Goal: Task Accomplishment & Management: Use online tool/utility

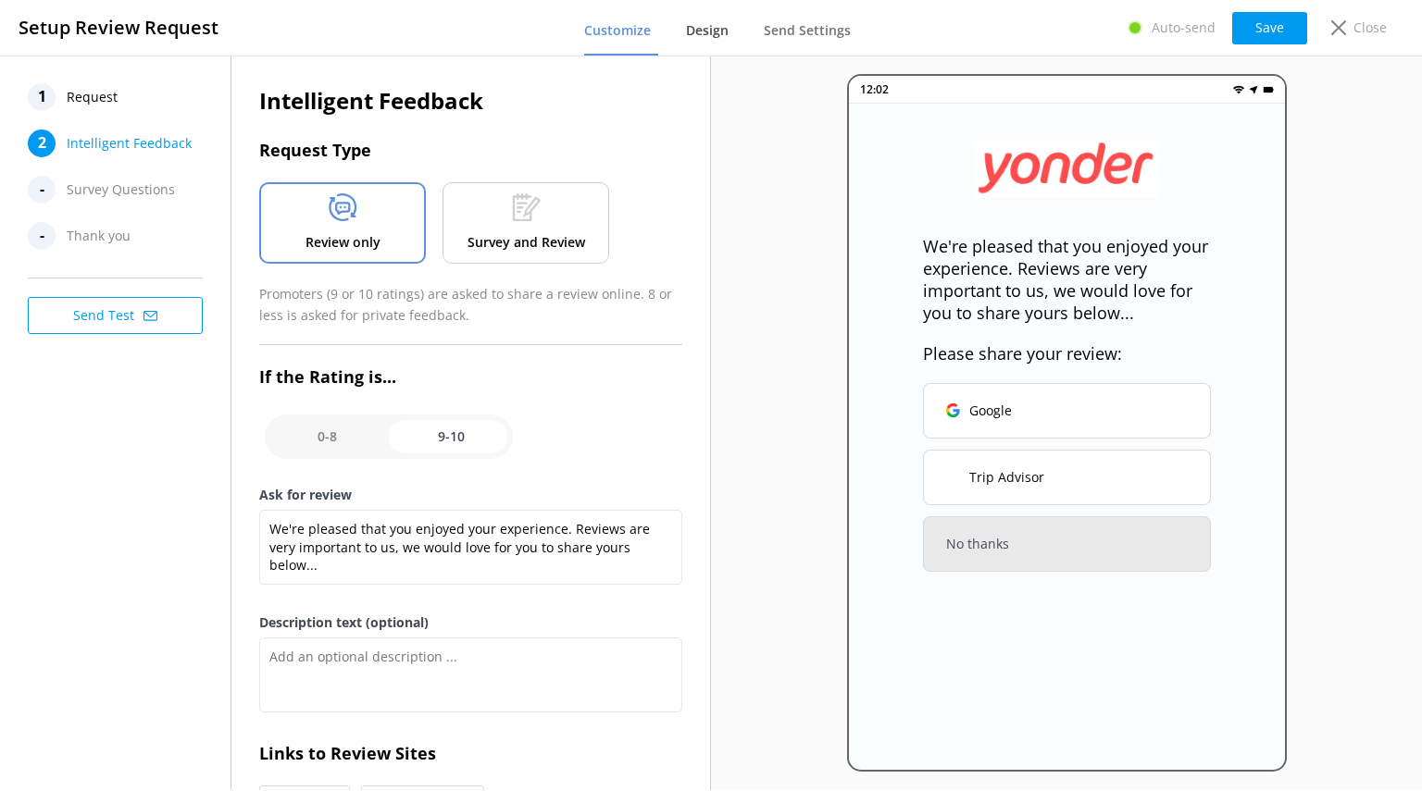
click at [710, 25] on span "Design" at bounding box center [707, 30] width 43 height 19
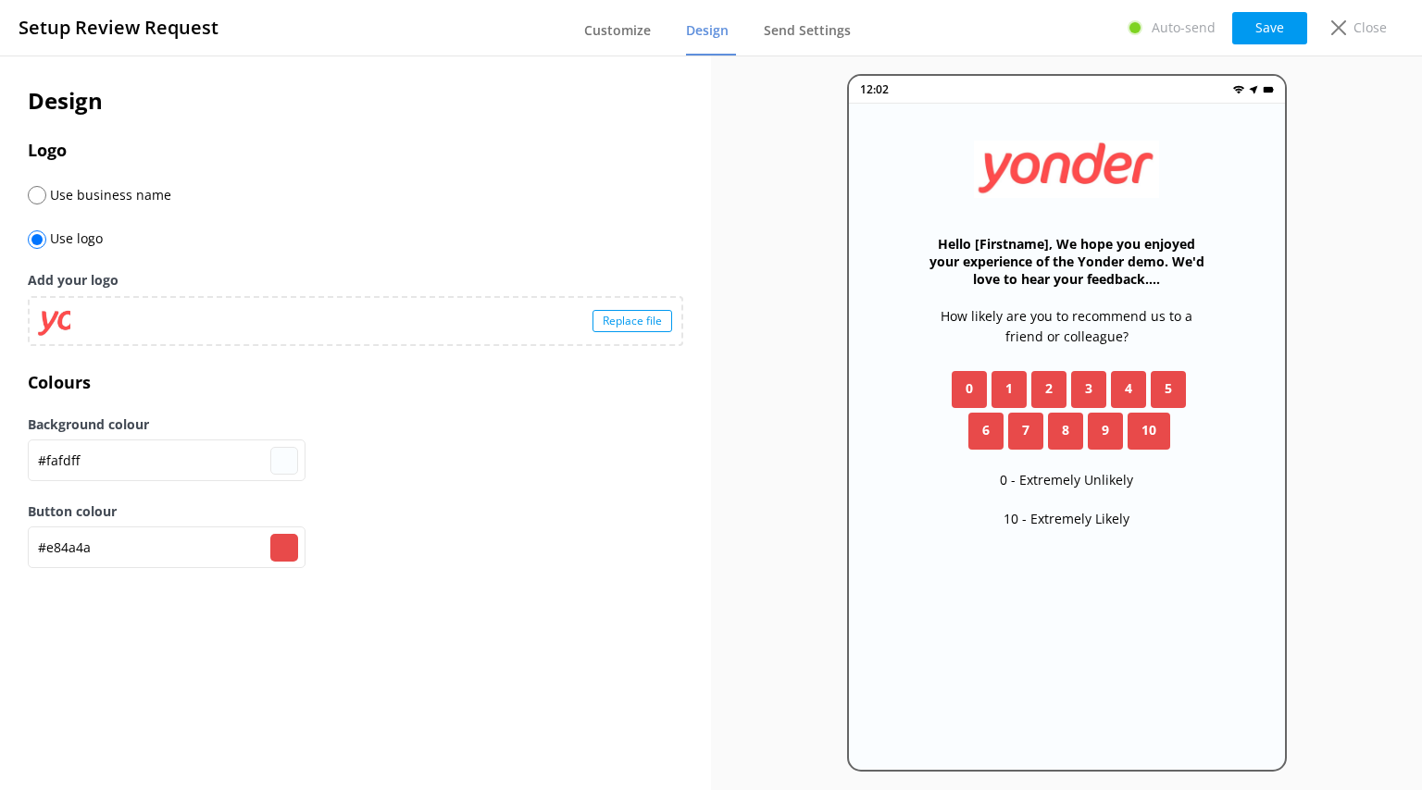
click at [620, 316] on div "Replace file" at bounding box center [632, 321] width 80 height 22
click at [635, 317] on div "Replace file" at bounding box center [632, 321] width 80 height 22
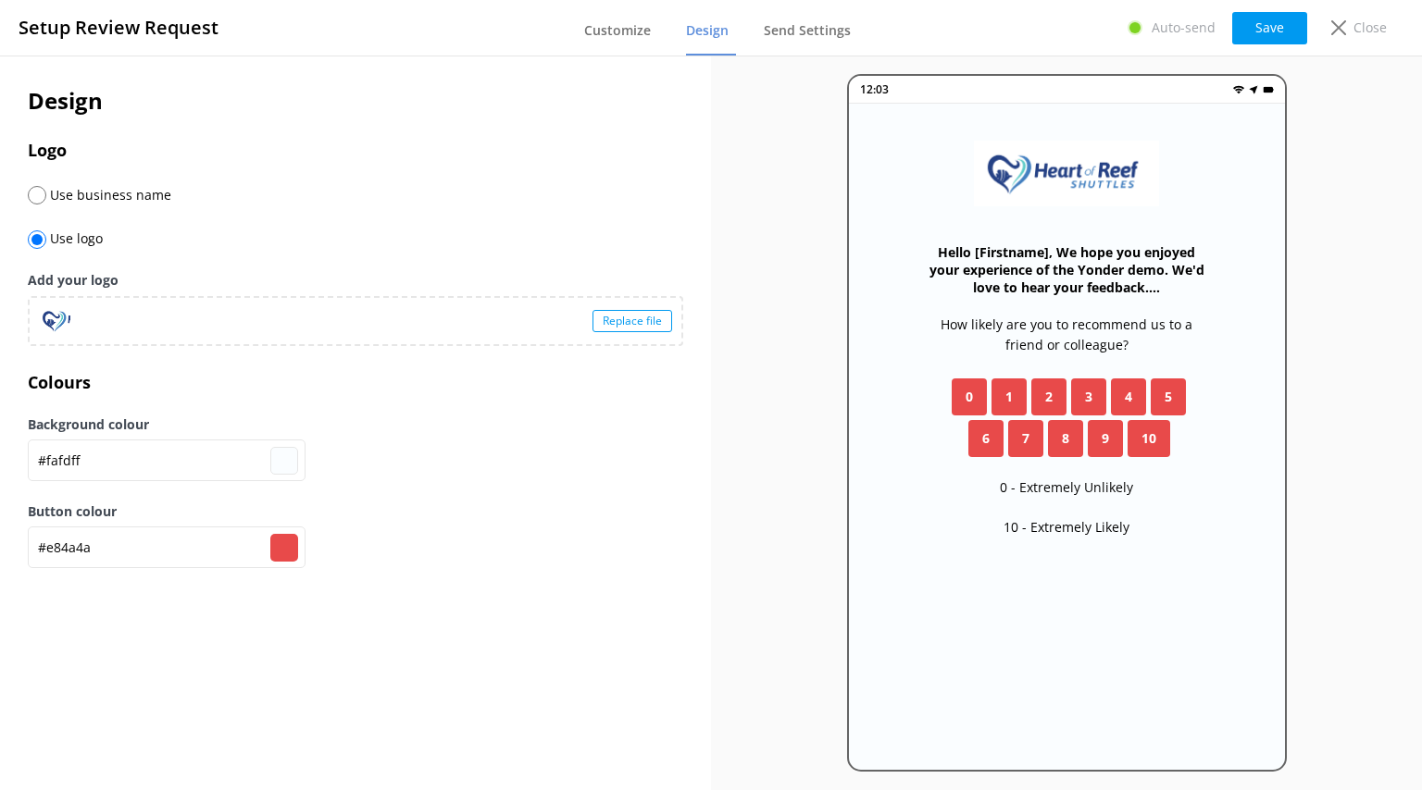
click at [282, 549] on input "#e84a4a" at bounding box center [284, 548] width 28 height 28
type input "#4a72e8"
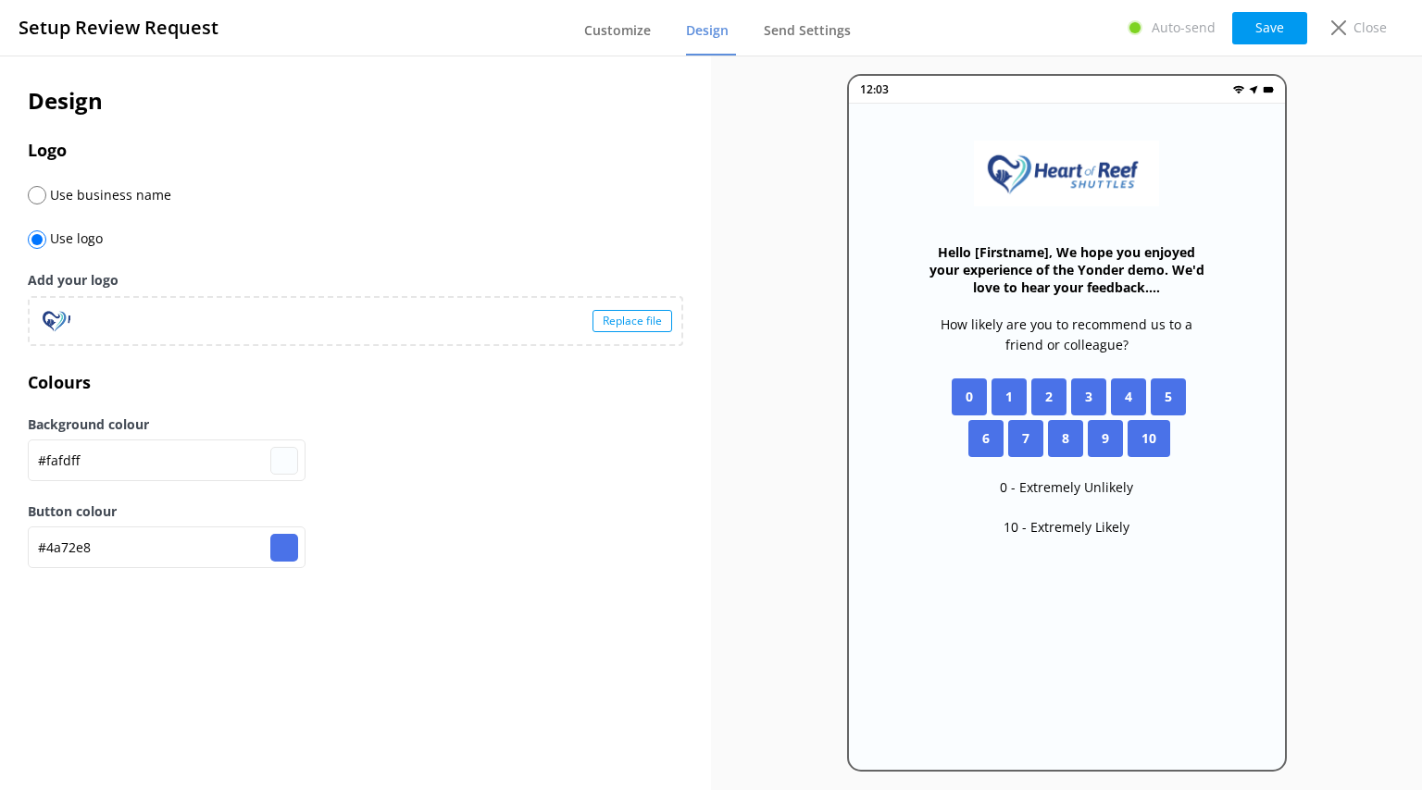
type input "#435a9d"
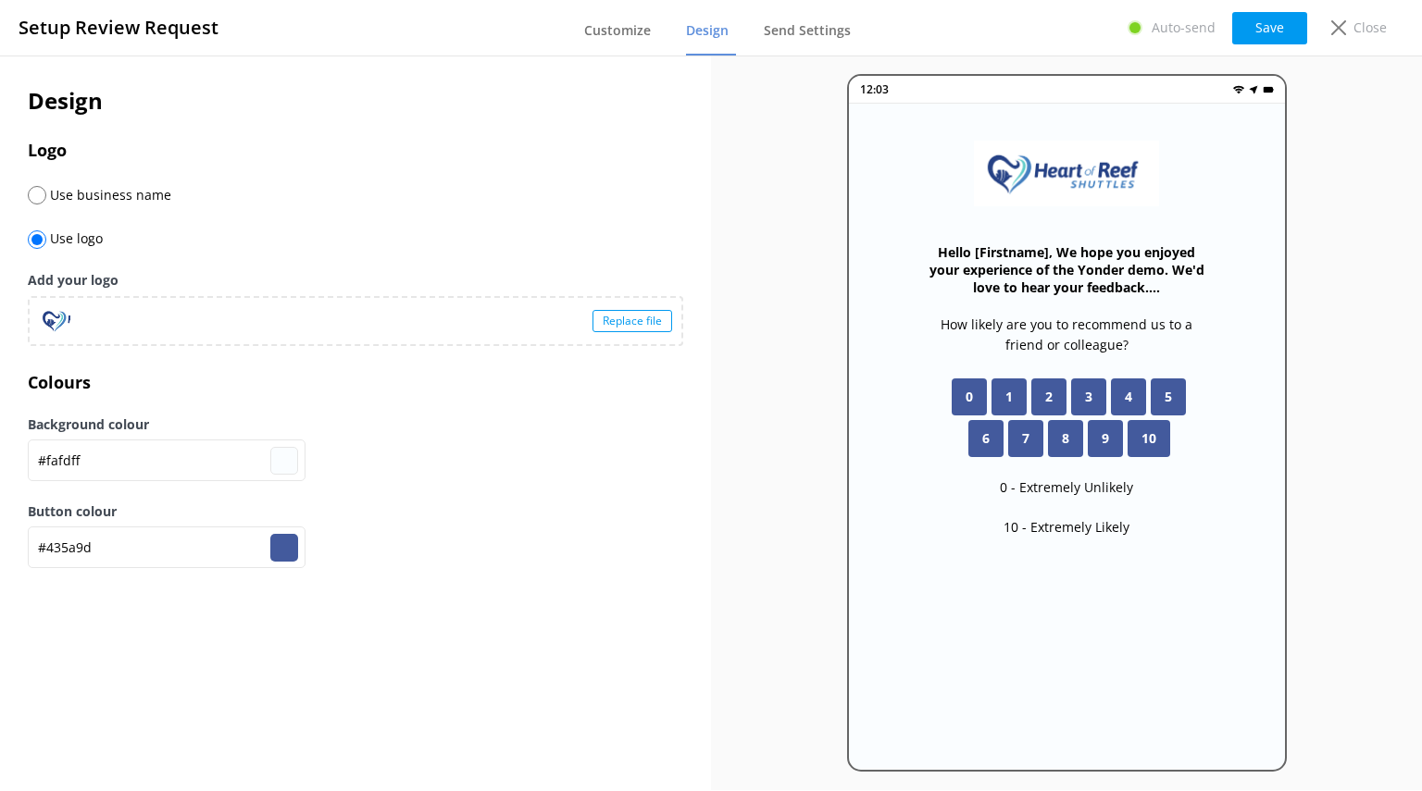
type input "#435a9d"
click at [557, 709] on div "Design Logo Use business name Use logo Add your logo Replace file Colours Backg…" at bounding box center [355, 423] width 711 height 735
click at [1275, 32] on button "Save" at bounding box center [1269, 28] width 75 height 32
click at [624, 34] on span "Customize" at bounding box center [617, 30] width 67 height 19
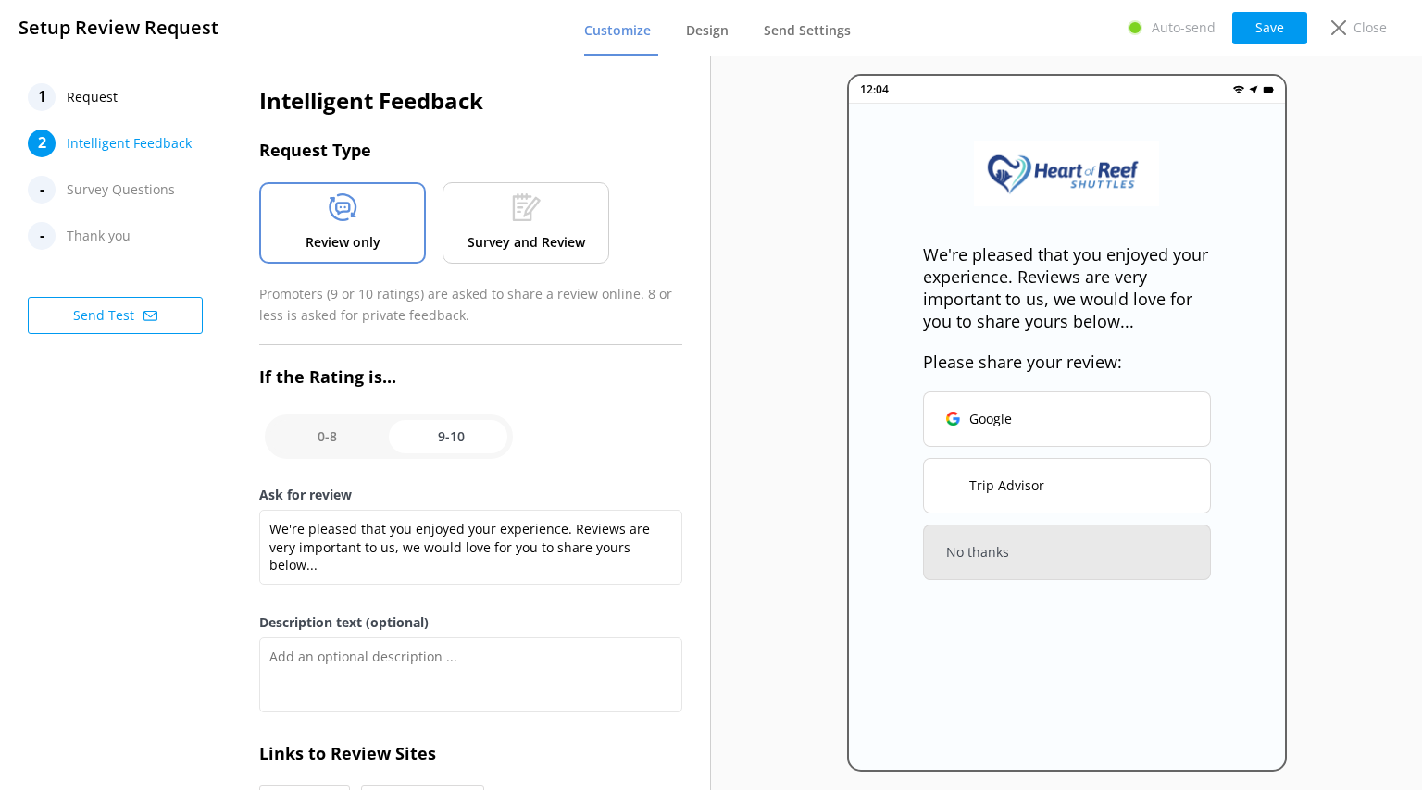
click at [104, 104] on span "Request" at bounding box center [92, 97] width 51 height 28
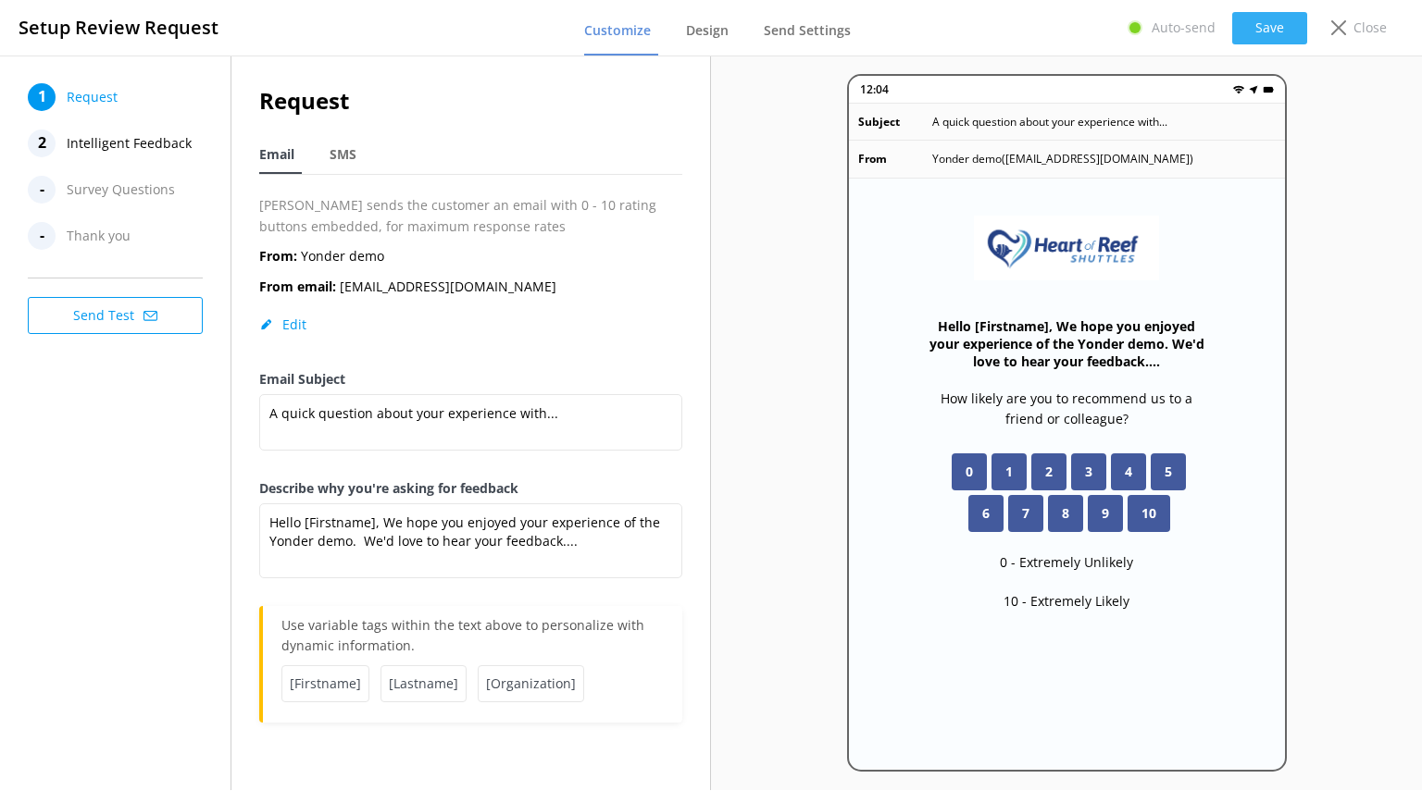
click at [1263, 27] on button "Save" at bounding box center [1269, 28] width 75 height 32
click at [1344, 34] on icon at bounding box center [1338, 27] width 15 height 15
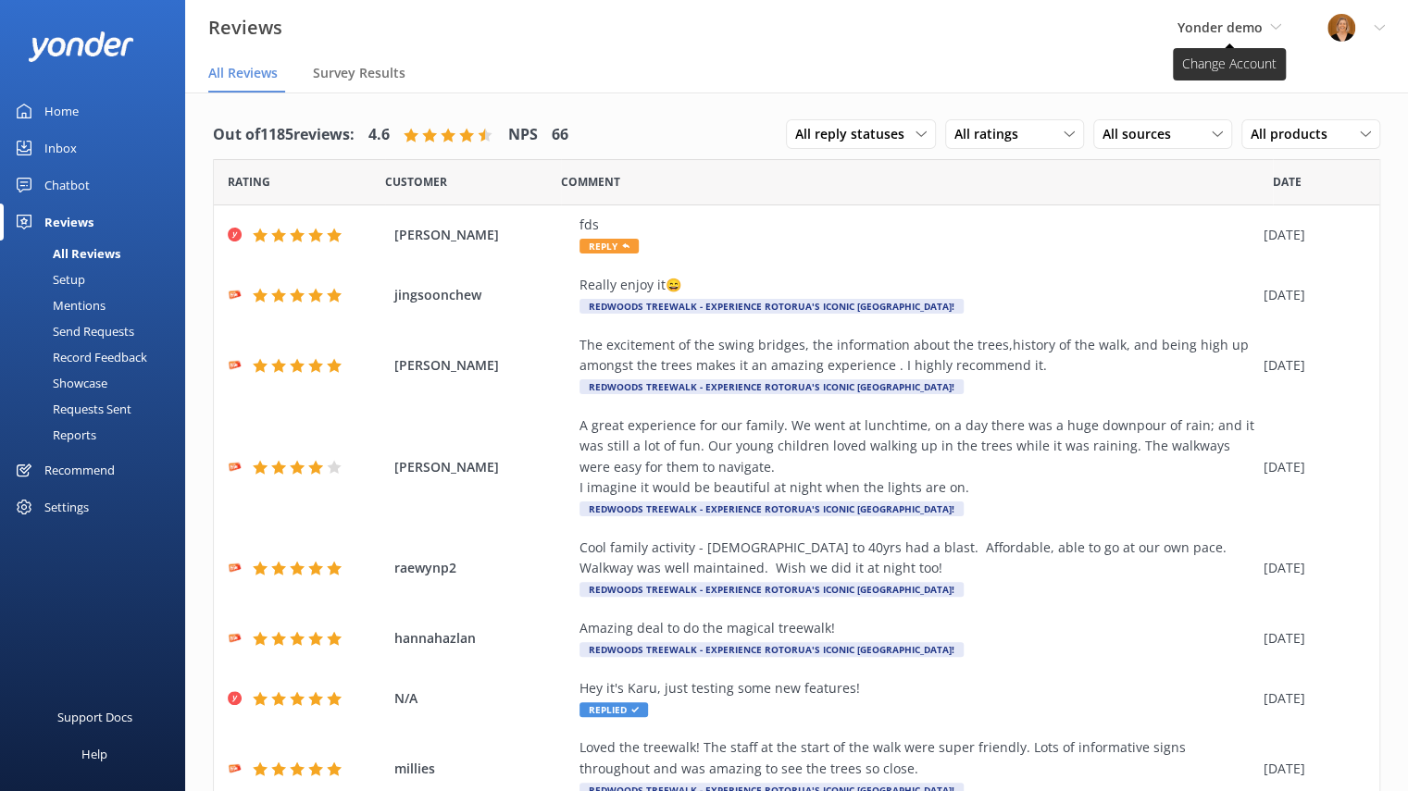
click at [1235, 29] on span "Yonder demo" at bounding box center [1219, 28] width 85 height 18
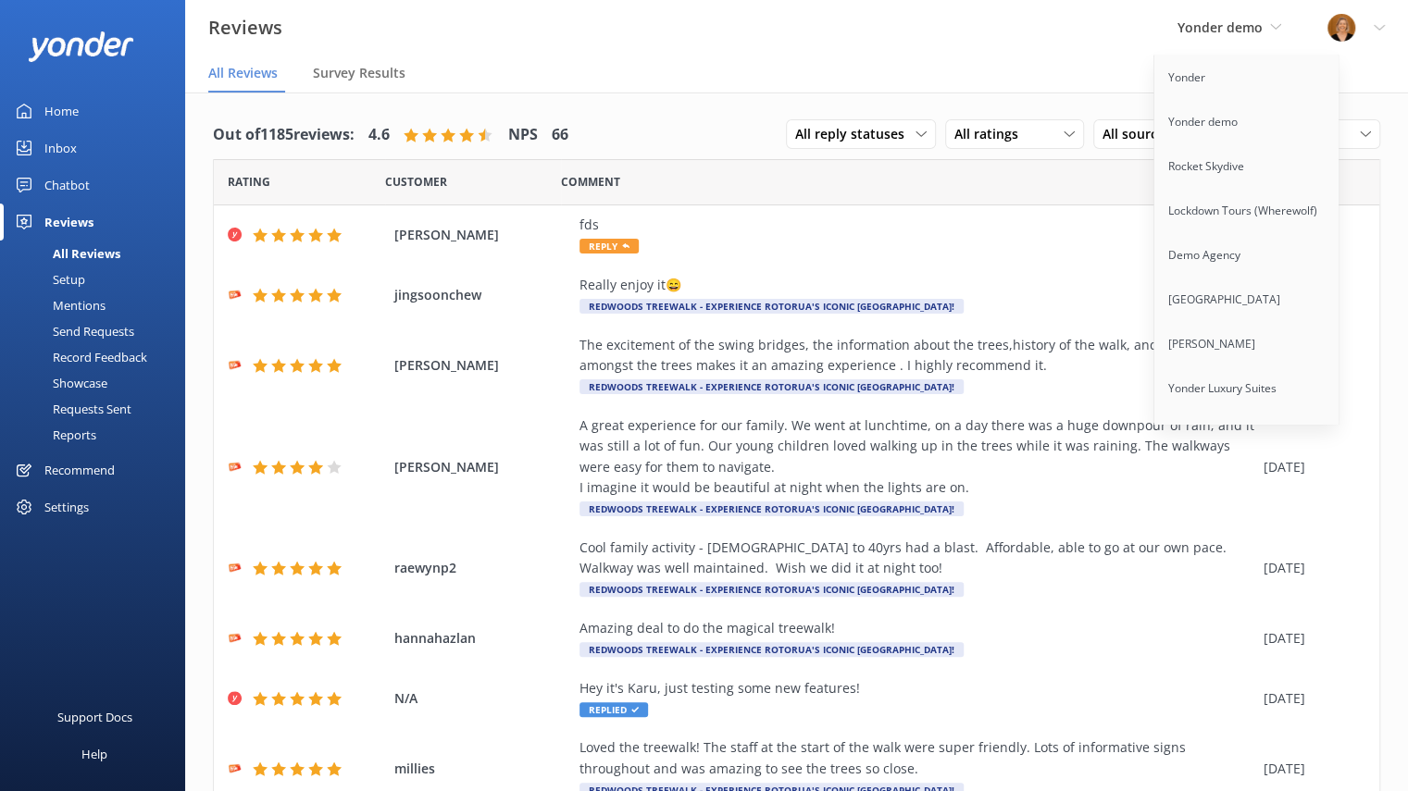
click at [1117, 25] on div "Reviews Yonder demo Yonder Yonder demo Rocket Skydive Lockdown Tours (Wherewolf…" at bounding box center [704, 28] width 1408 height 56
click at [111, 409] on div "Requests Sent" at bounding box center [71, 409] width 120 height 26
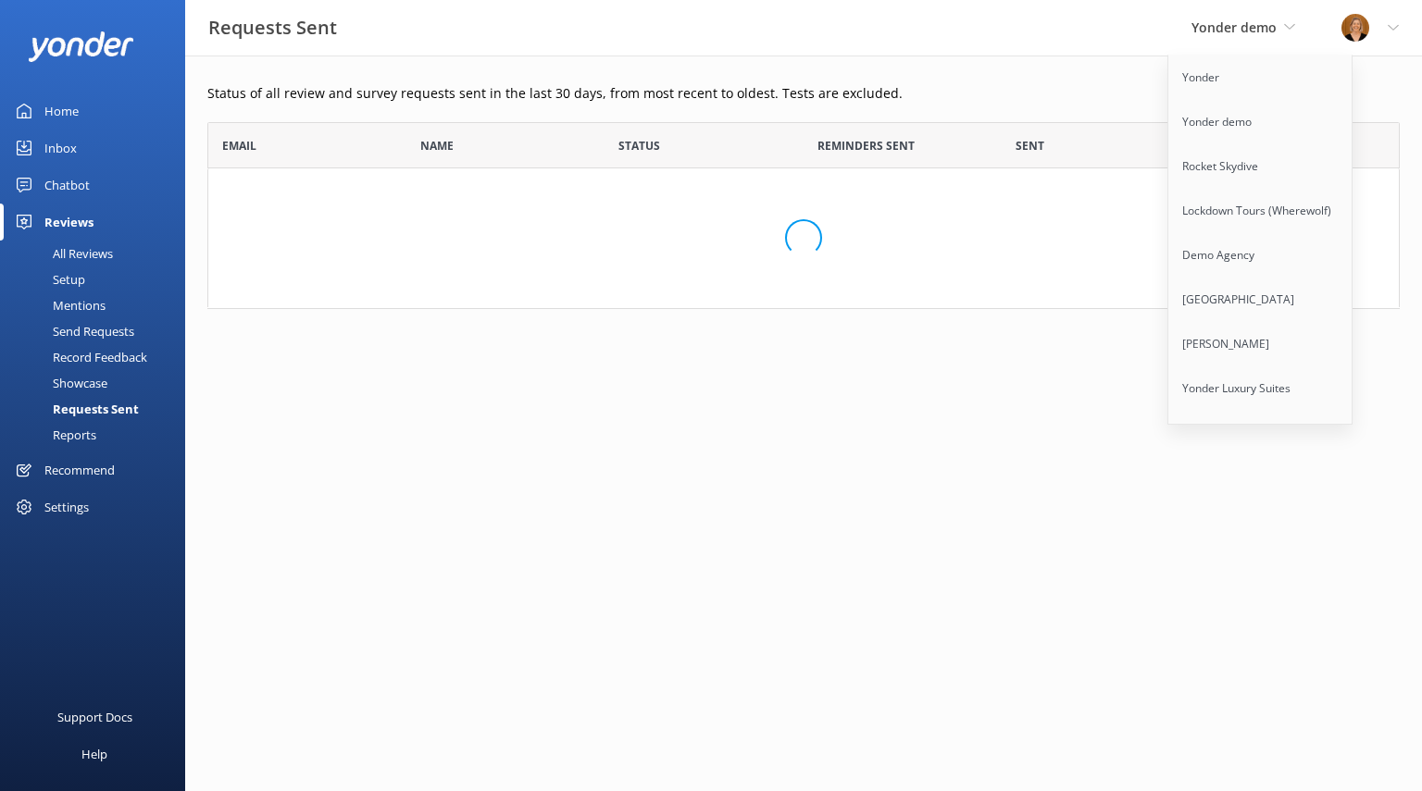
scroll to position [172, 1177]
click at [81, 380] on div "Showcase" at bounding box center [59, 383] width 96 height 26
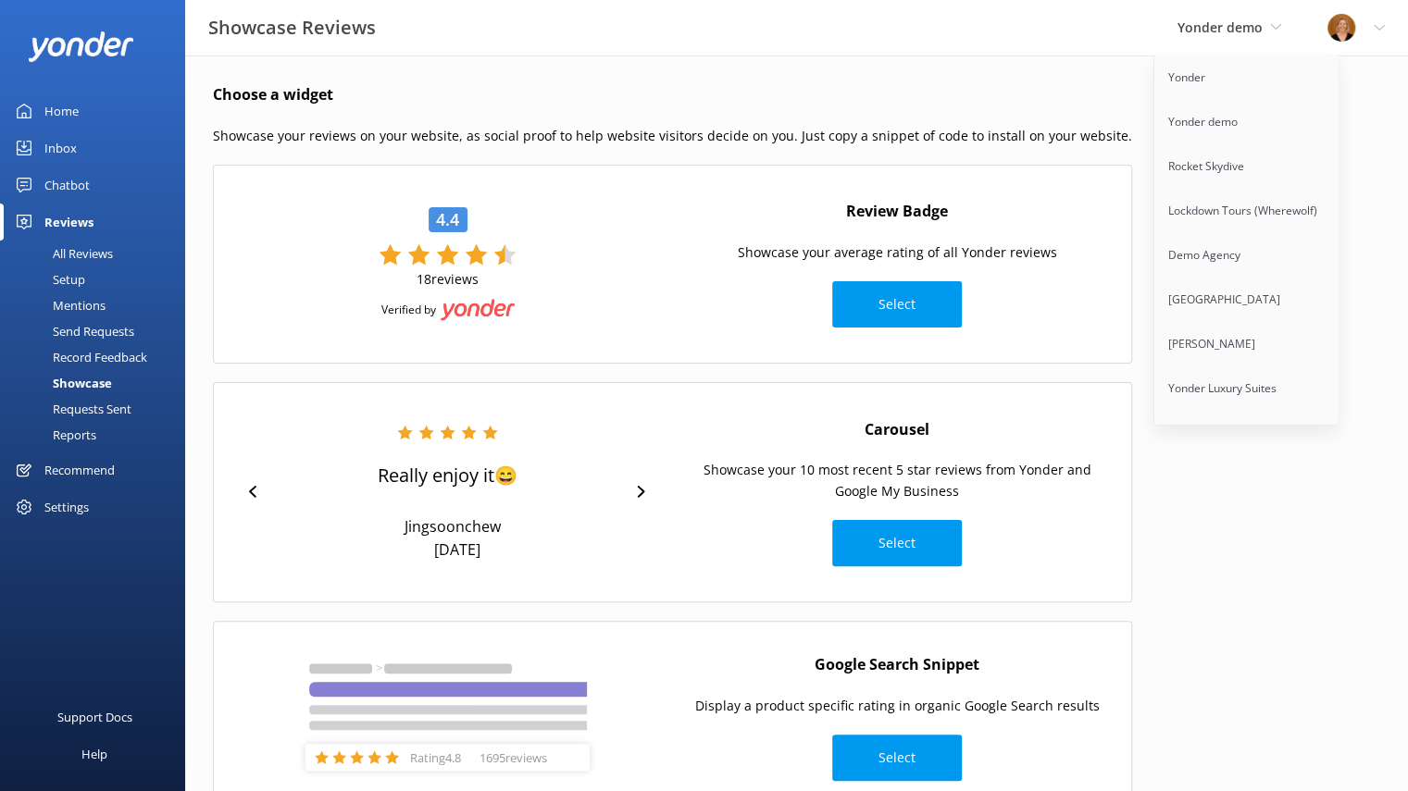
click at [93, 356] on div "Record Feedback" at bounding box center [79, 357] width 136 height 26
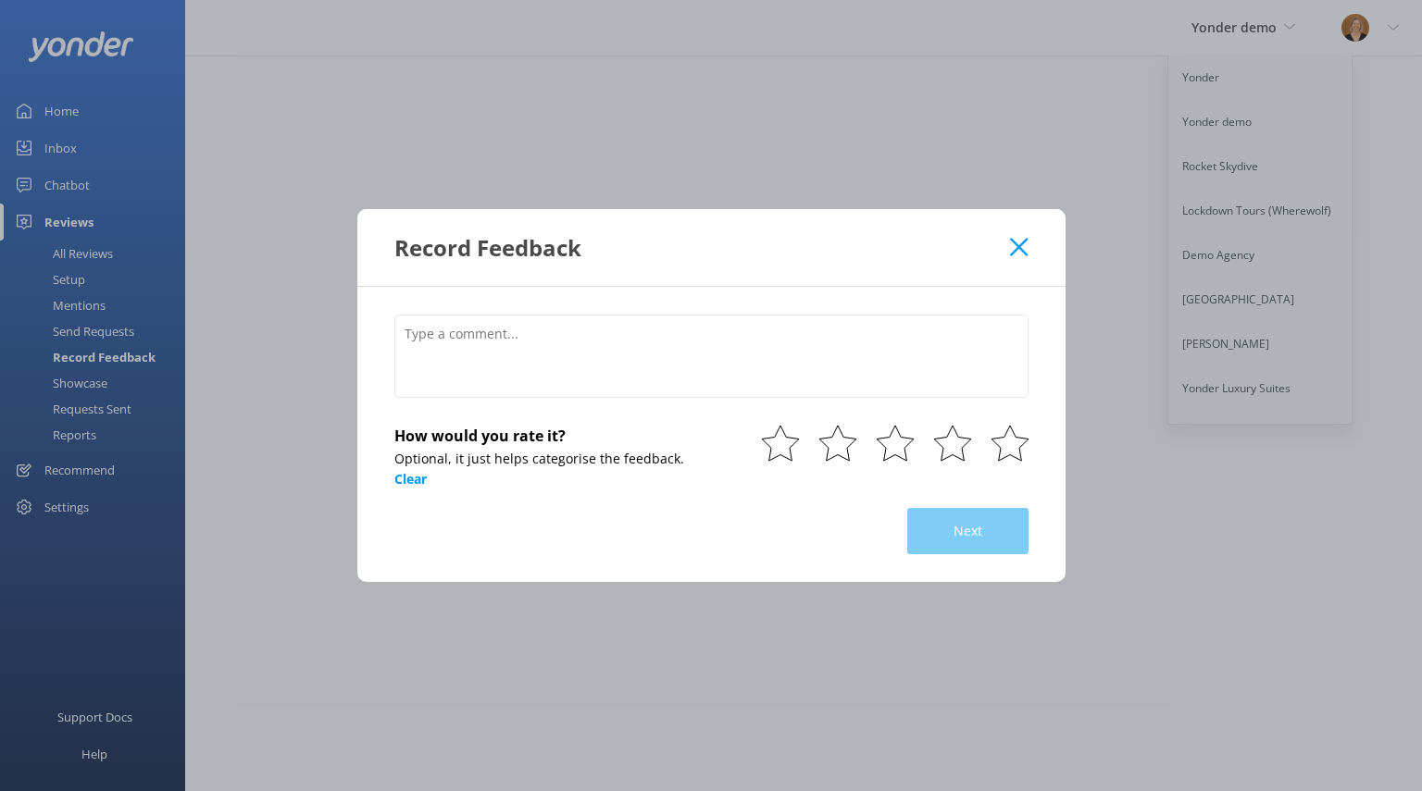
click at [105, 327] on div "Record Feedback How would you rate it? Optional, it just helps categorise the f…" at bounding box center [711, 395] width 1422 height 791
click at [990, 252] on div "Record Feedback" at bounding box center [702, 247] width 616 height 31
click at [1023, 249] on icon at bounding box center [1019, 247] width 18 height 19
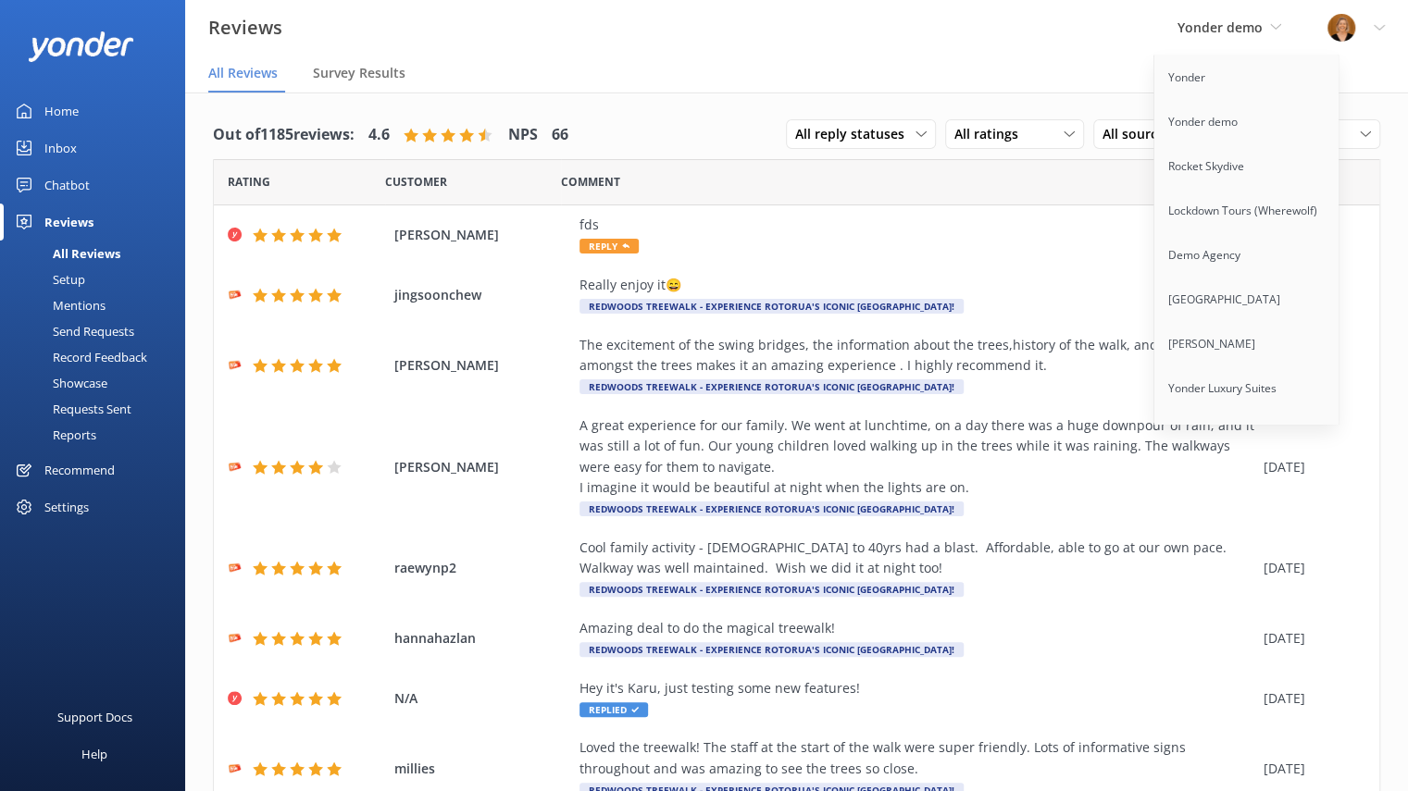
click at [96, 329] on div "Send Requests" at bounding box center [72, 331] width 123 height 26
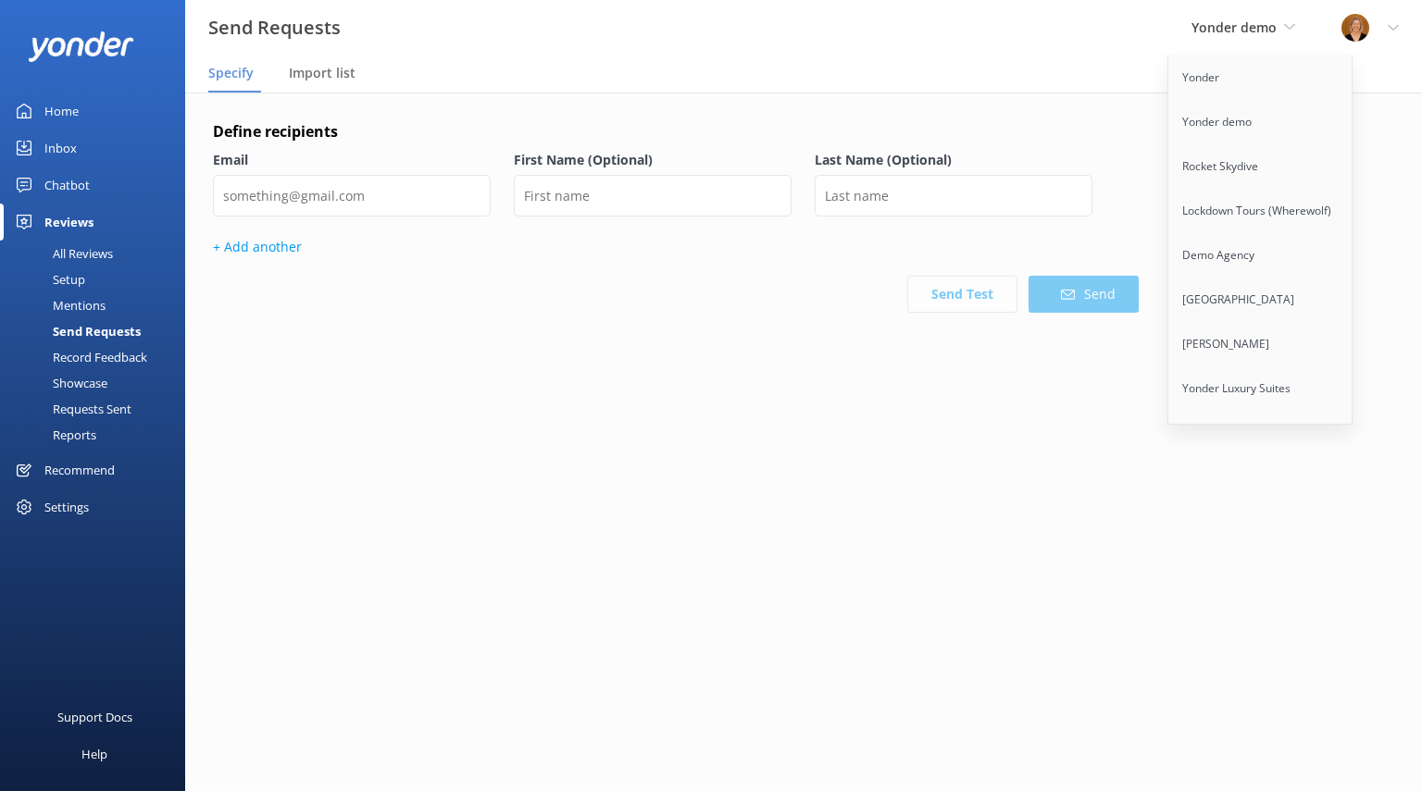
click at [1120, 84] on nav "Specify Import list" at bounding box center [803, 74] width 1237 height 37
click at [1293, 29] on icon at bounding box center [1289, 26] width 11 height 11
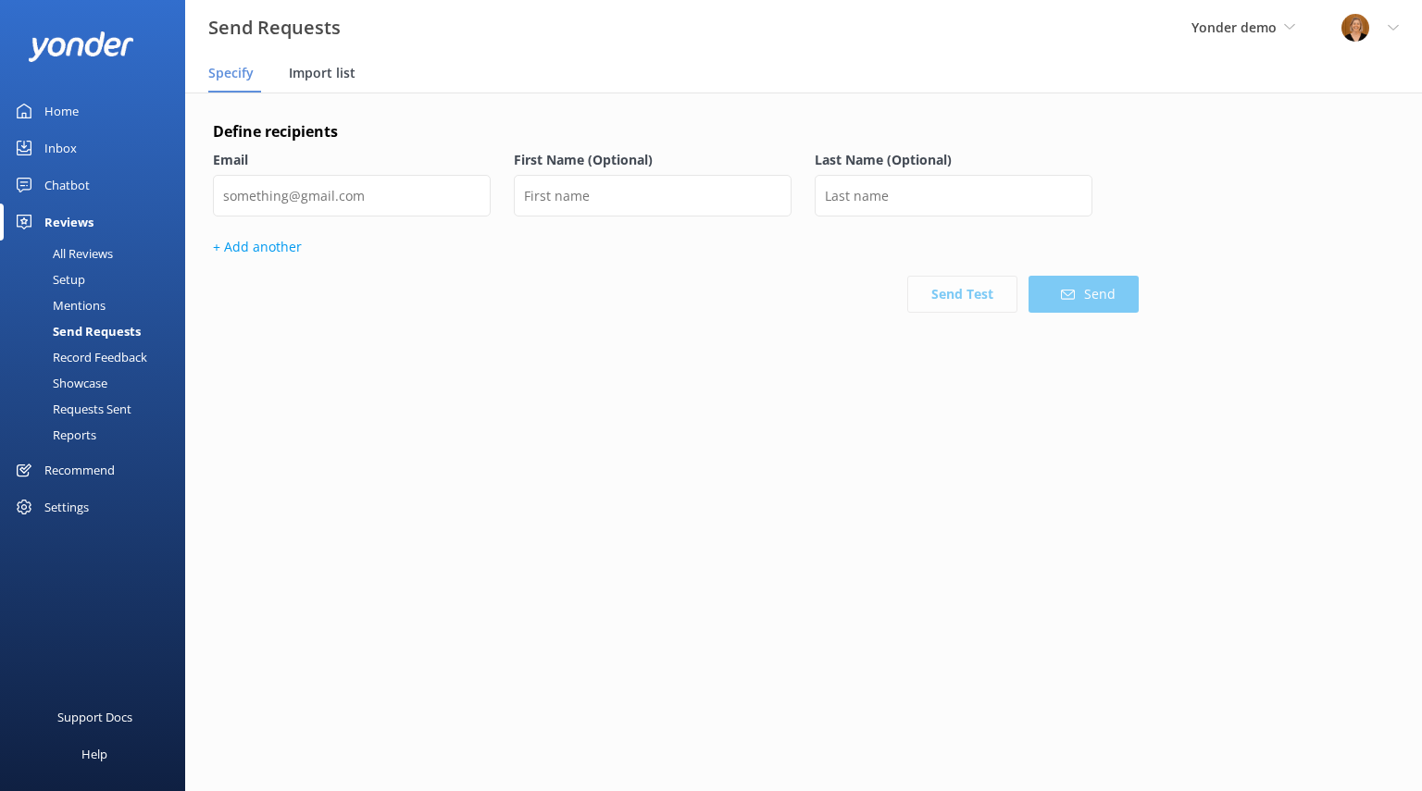
click at [322, 77] on span "Import list" at bounding box center [322, 73] width 67 height 19
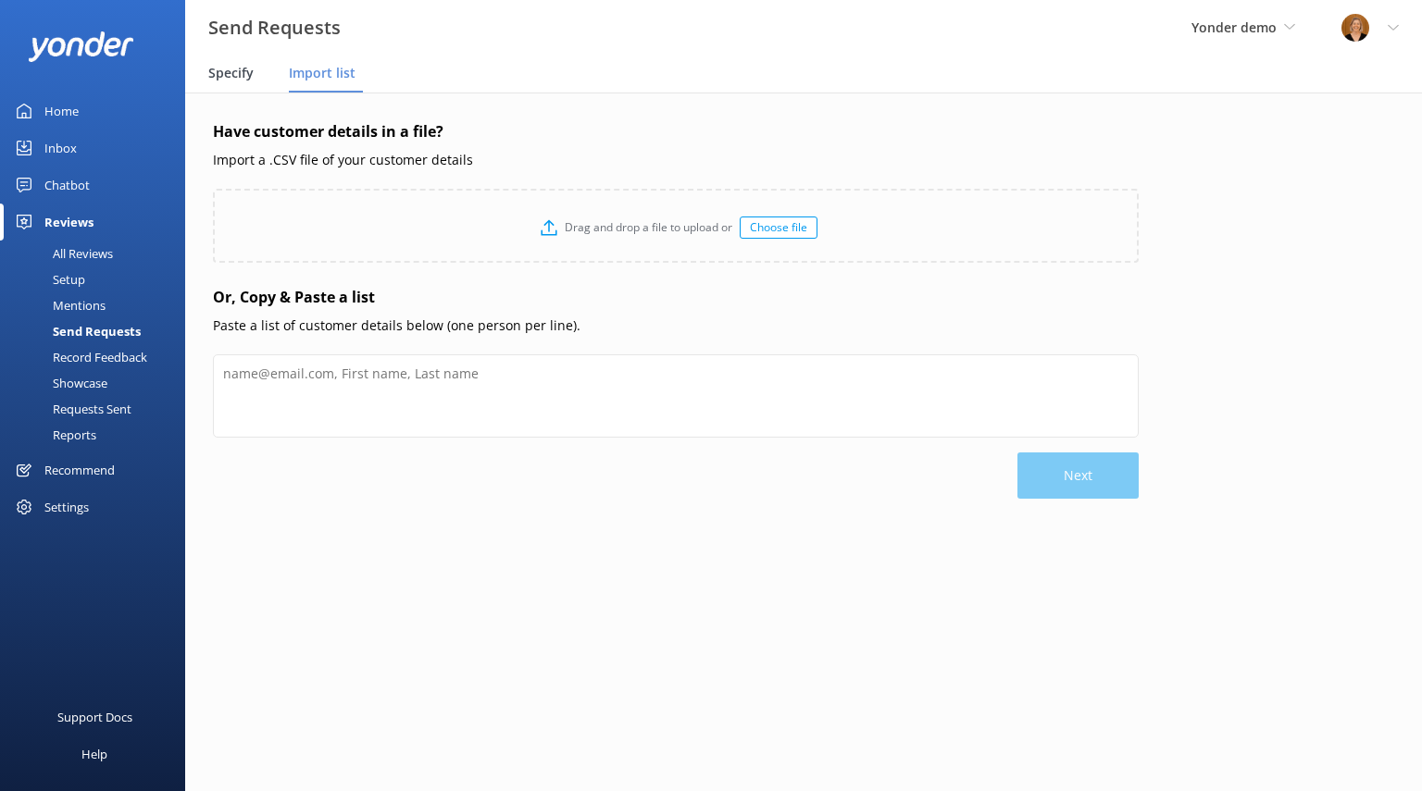
click at [233, 76] on span "Specify" at bounding box center [230, 73] width 45 height 19
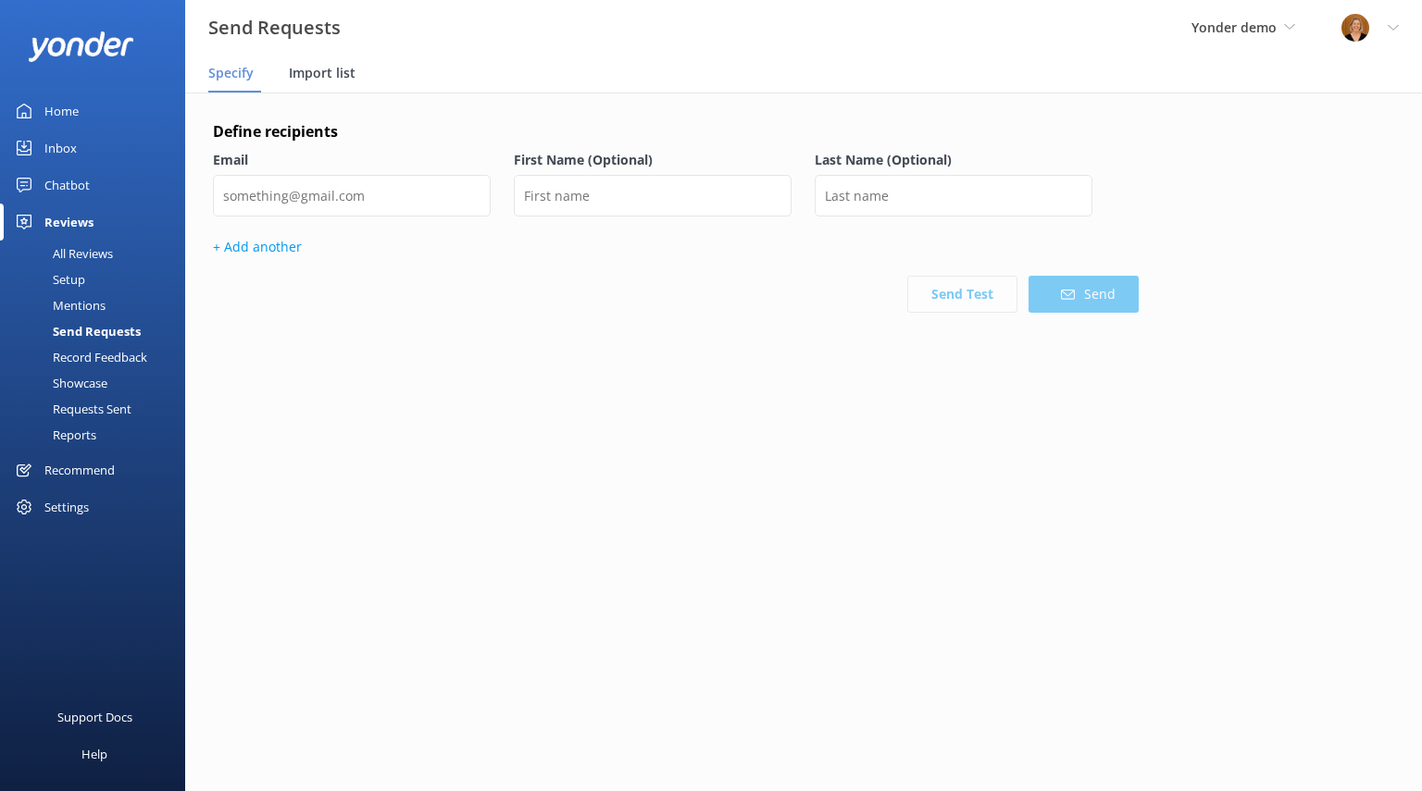
click at [326, 84] on div "Import list" at bounding box center [326, 74] width 74 height 37
